Goal: Task Accomplishment & Management: Use online tool/utility

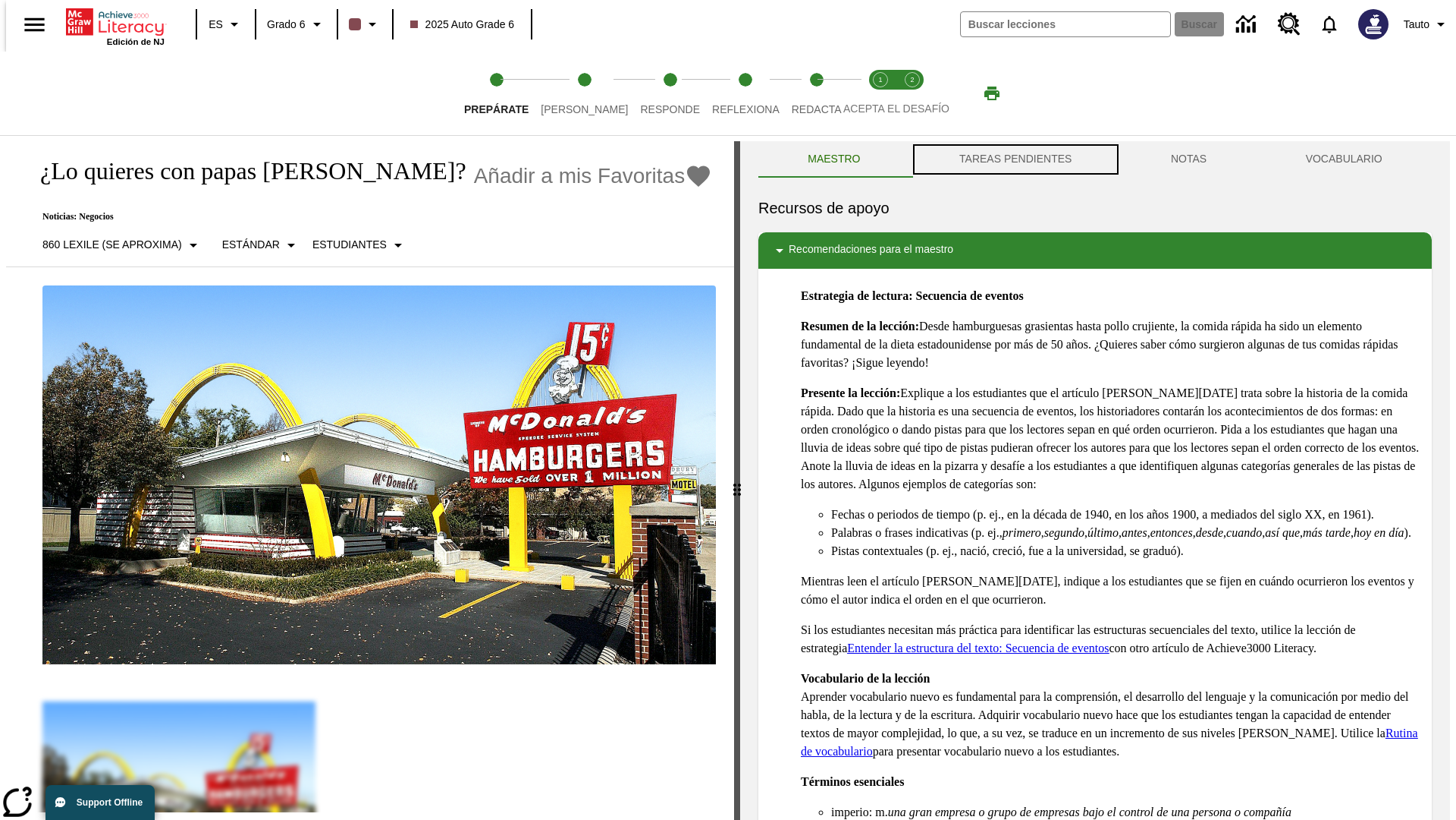
click at [1014, 159] on button "TAREAS PENDIENTES" at bounding box center [1016, 159] width 212 height 37
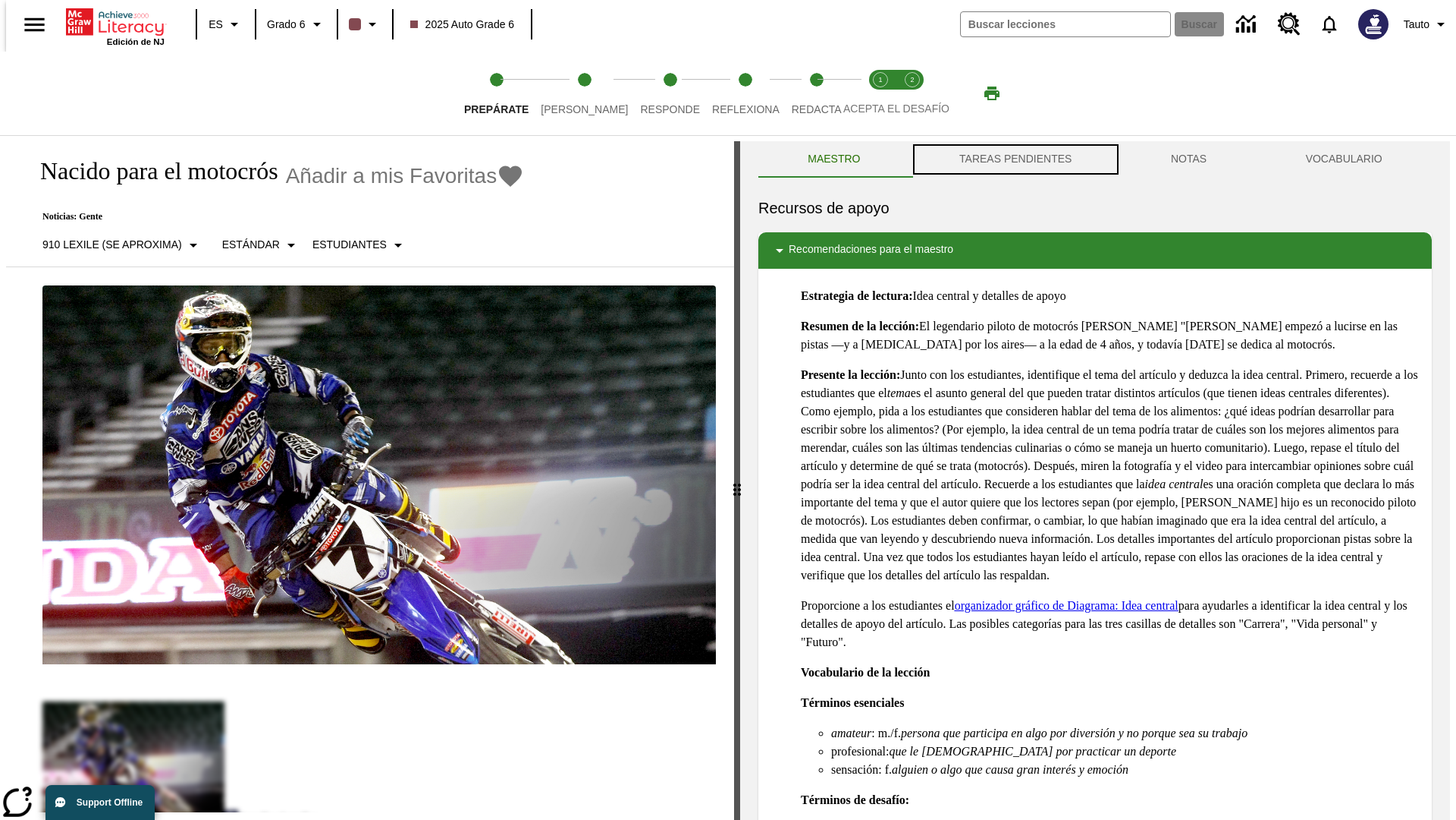
click at [1014, 159] on button "TAREAS PENDIENTES" at bounding box center [1016, 159] width 212 height 37
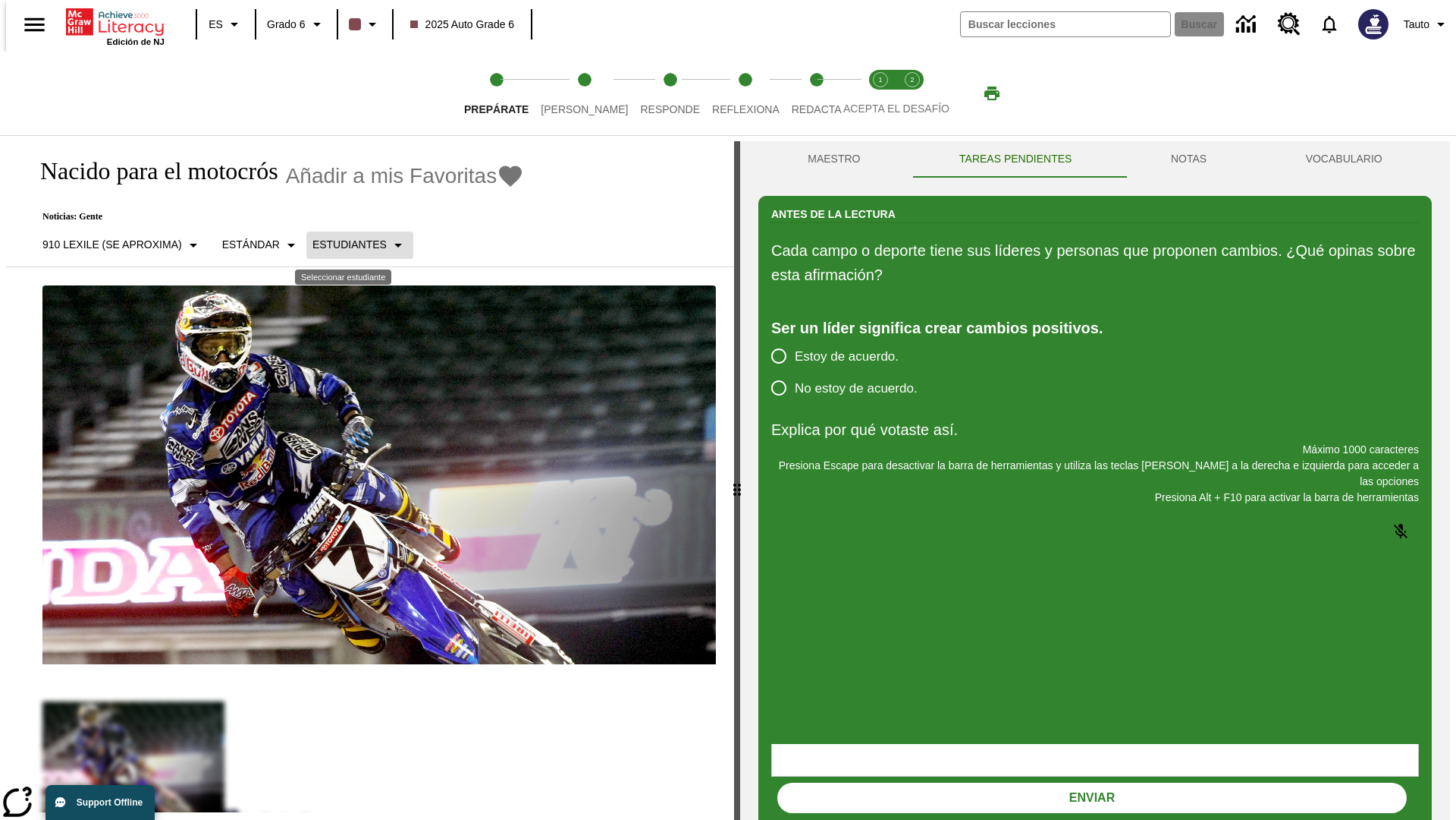
click at [348, 244] on p "Estudiantes" at bounding box center [350, 245] width 75 height 16
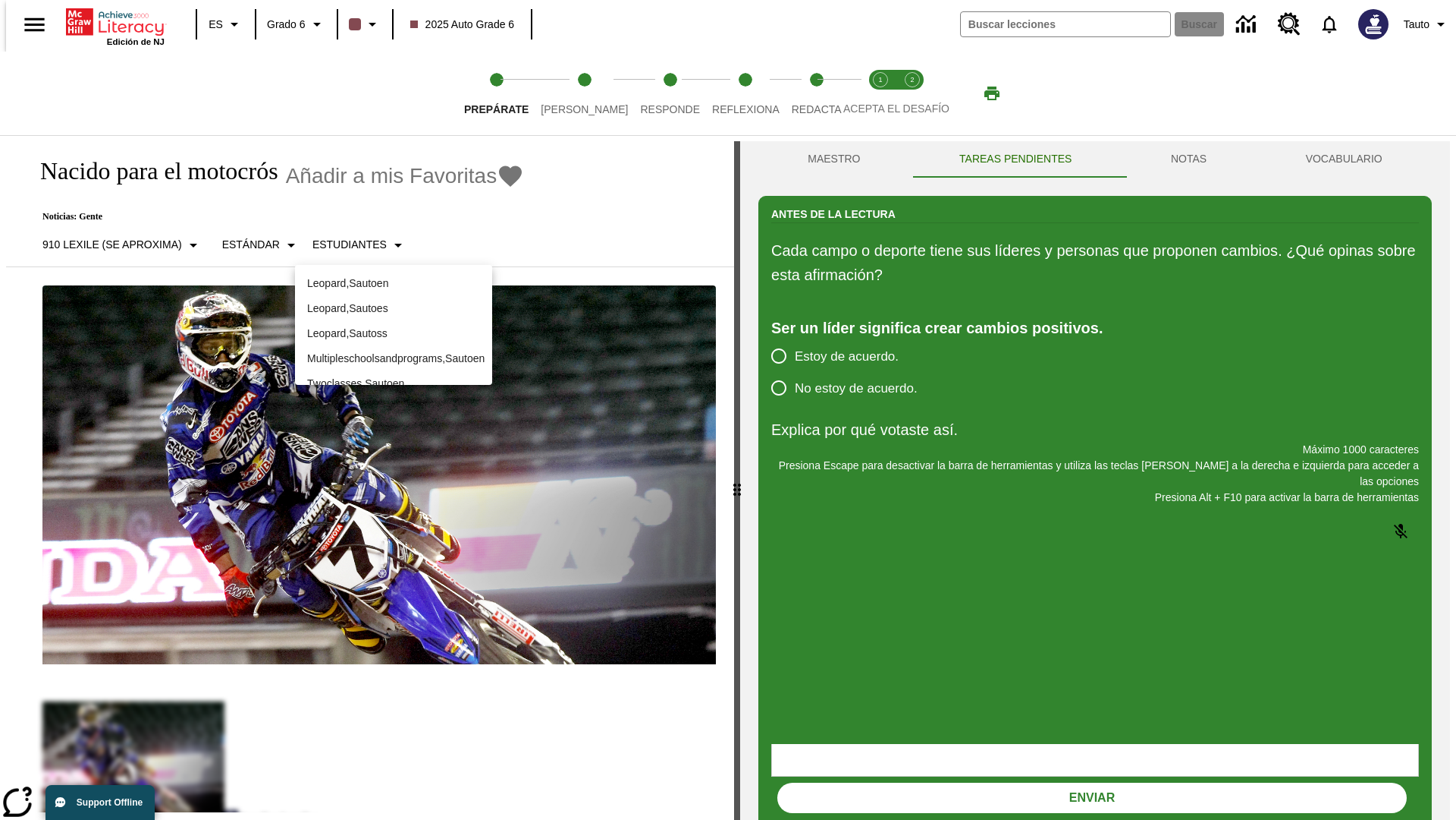
click at [393, 308] on p "Leopard , Sautoes" at bounding box center [393, 309] width 173 height 16
